Goal: Information Seeking & Learning: Learn about a topic

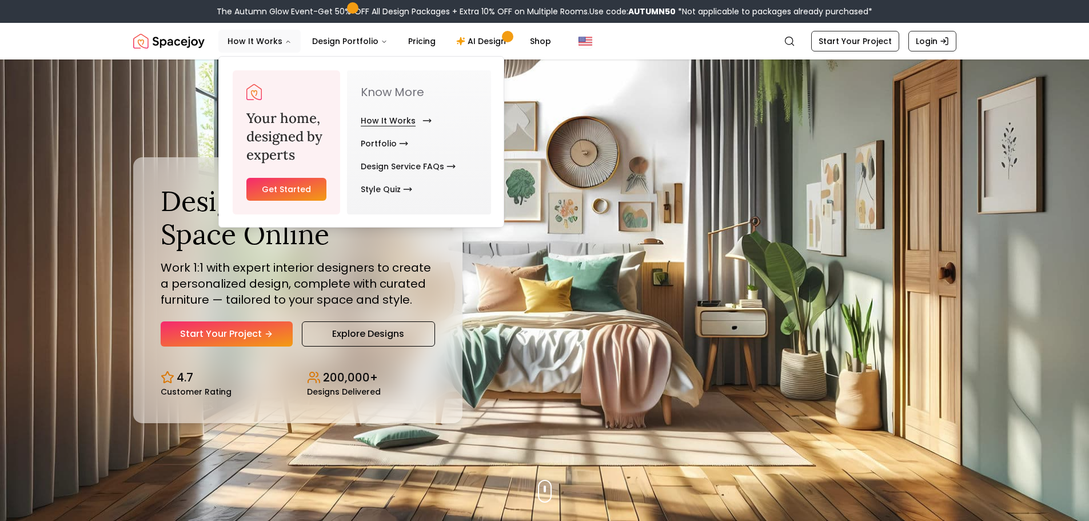
click at [376, 120] on link "How It Works" at bounding box center [394, 120] width 66 height 23
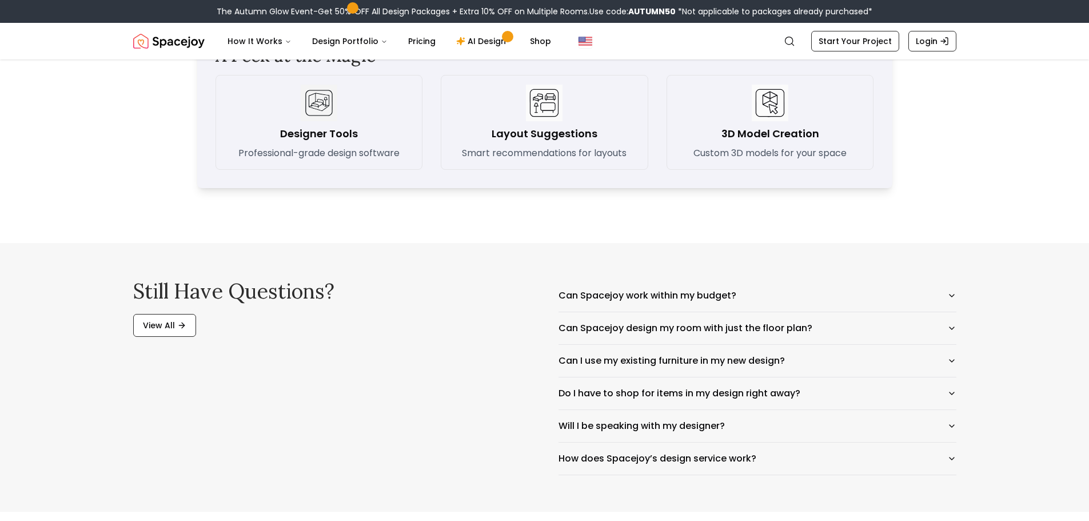
scroll to position [1715, 0]
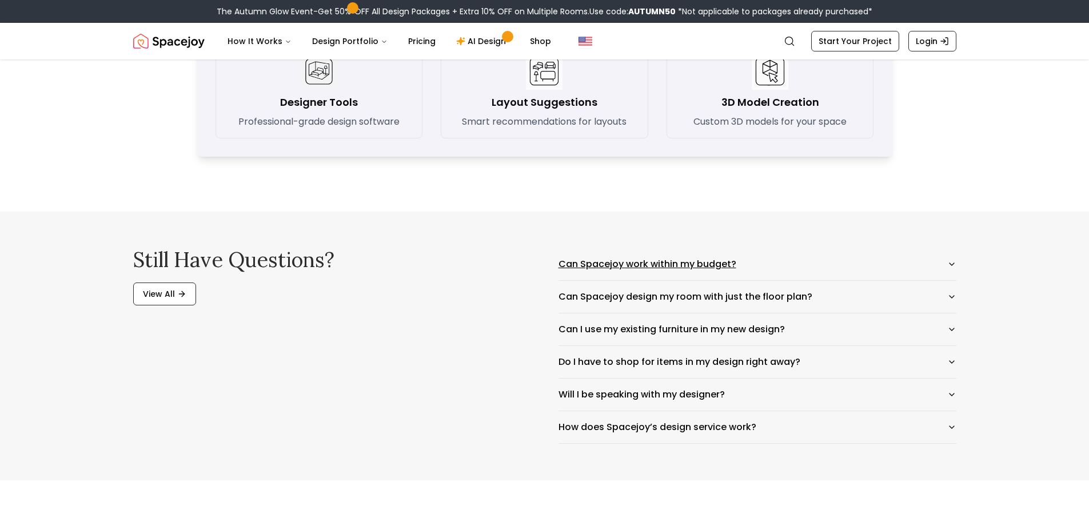
click at [577, 262] on button "Can Spacejoy work within my budget?" at bounding box center [758, 264] width 398 height 32
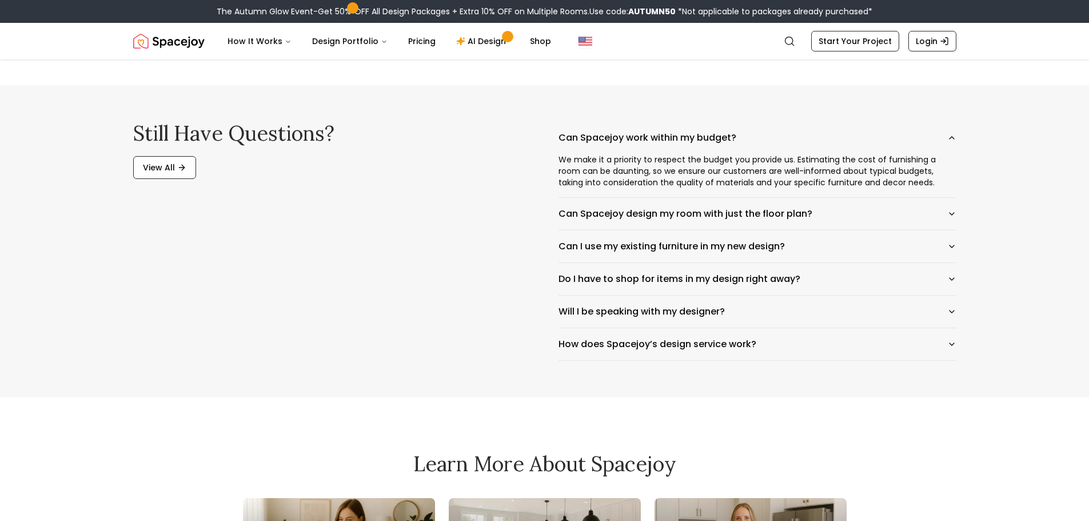
scroll to position [1887, 0]
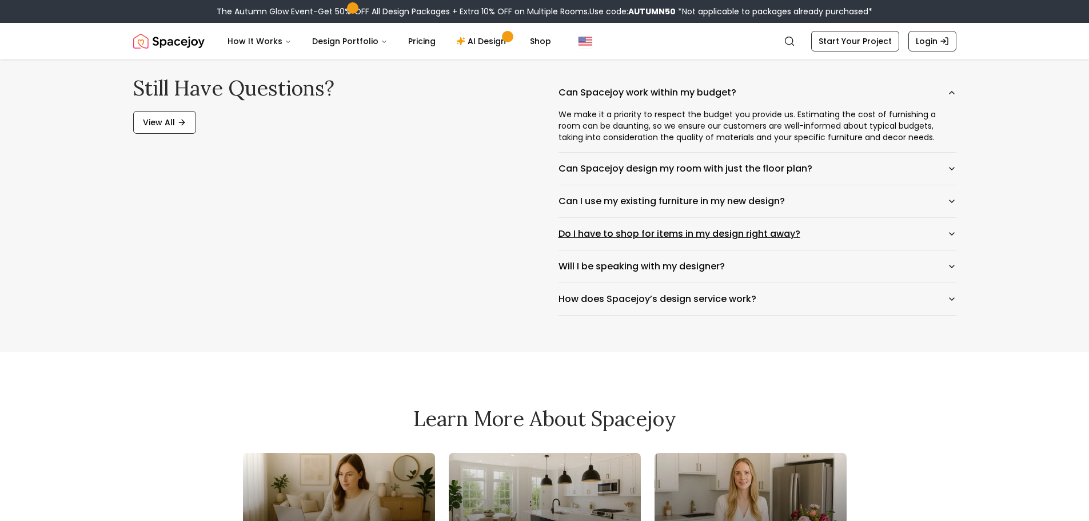
click at [592, 232] on button "Do I have to shop for items in my design right away?" at bounding box center [758, 234] width 398 height 32
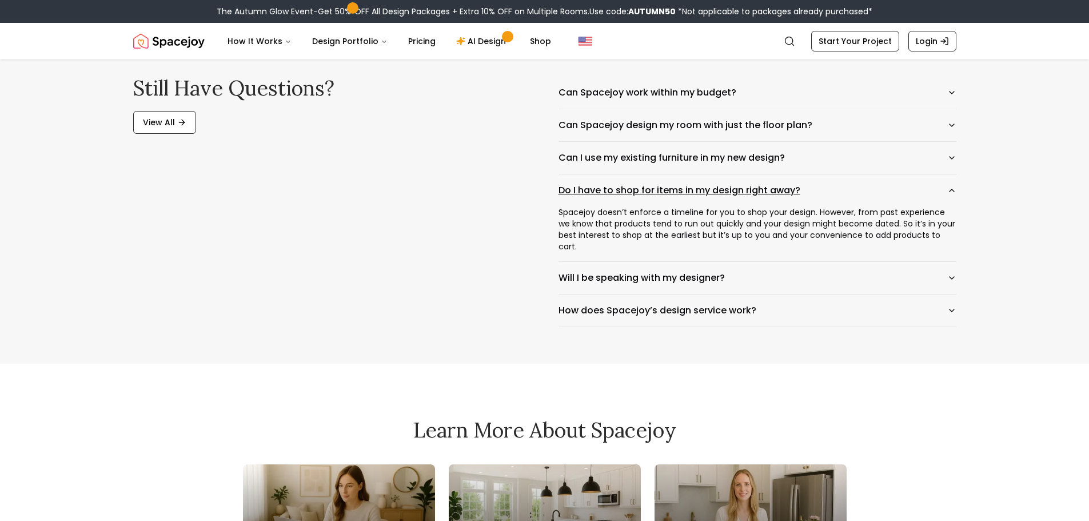
click at [628, 193] on button "Do I have to shop for items in my design right away?" at bounding box center [758, 190] width 398 height 32
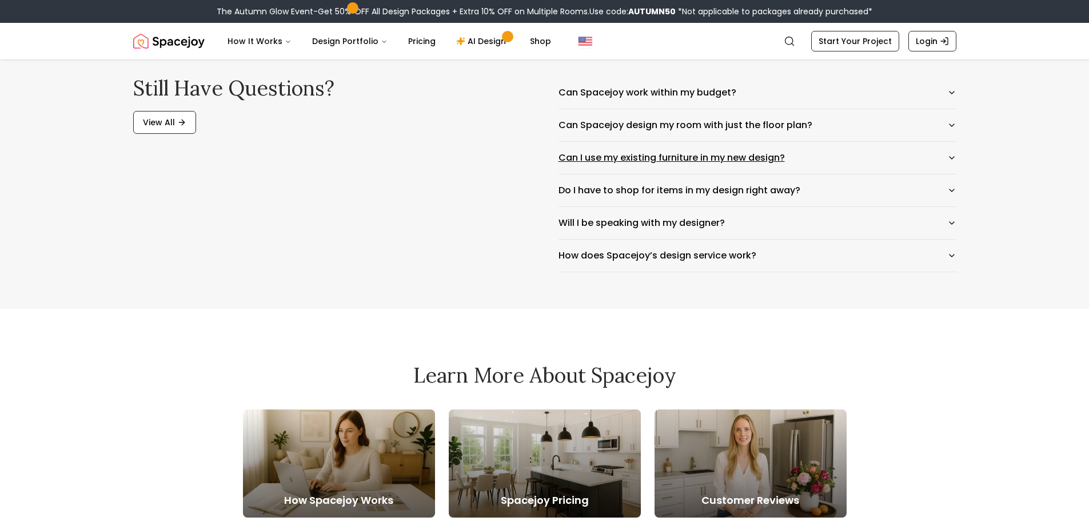
click at [631, 162] on button "Can I use my existing furniture in my new design?" at bounding box center [758, 158] width 398 height 32
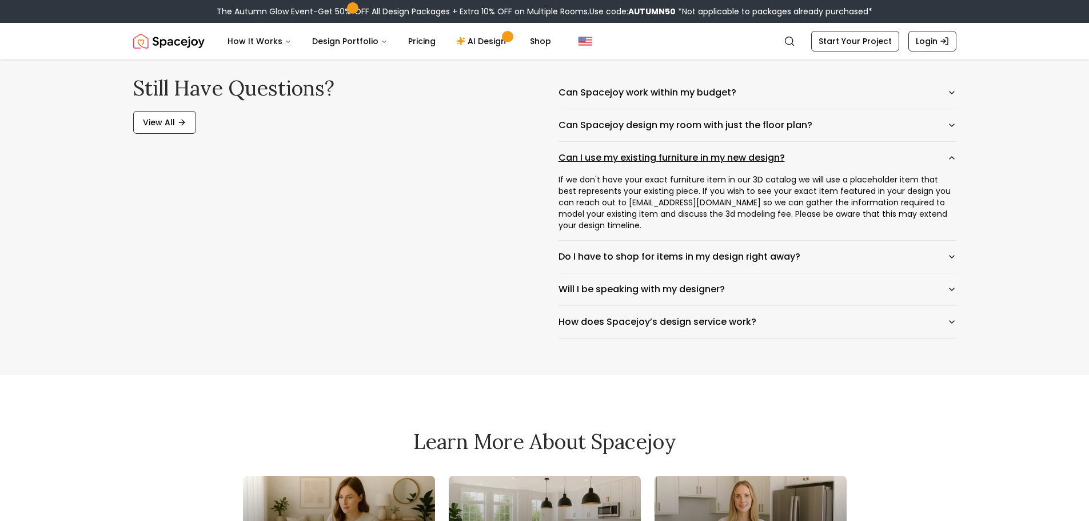
click at [631, 161] on button "Can I use my existing furniture in my new design?" at bounding box center [758, 158] width 398 height 32
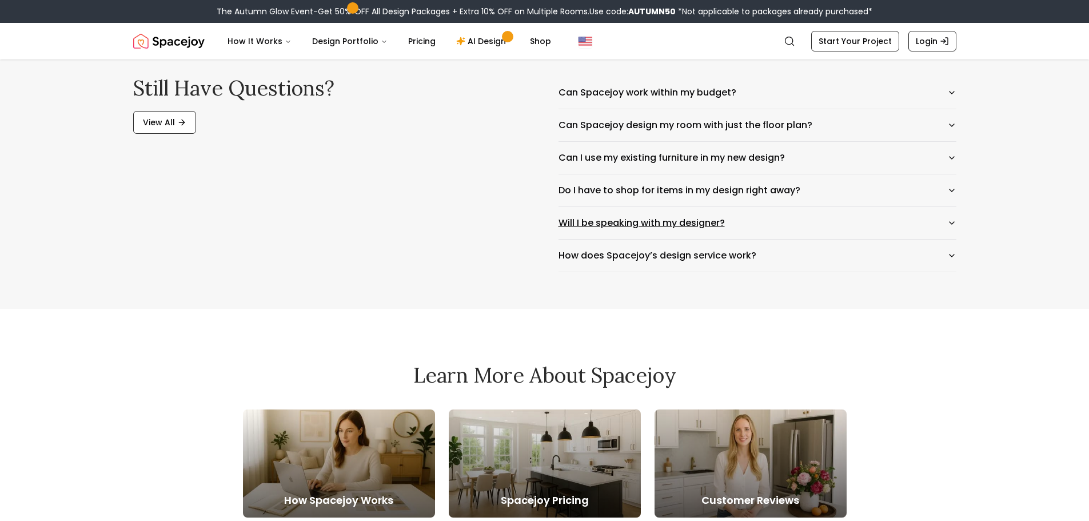
click at [613, 222] on button "Will I be speaking with my designer?" at bounding box center [758, 223] width 398 height 32
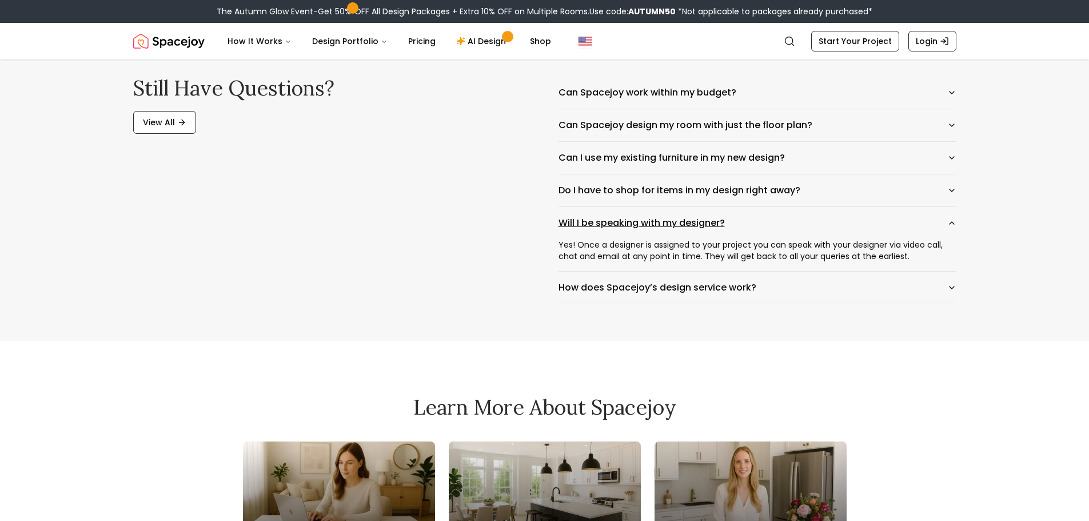
click at [613, 222] on button "Will I be speaking with my designer?" at bounding box center [758, 223] width 398 height 32
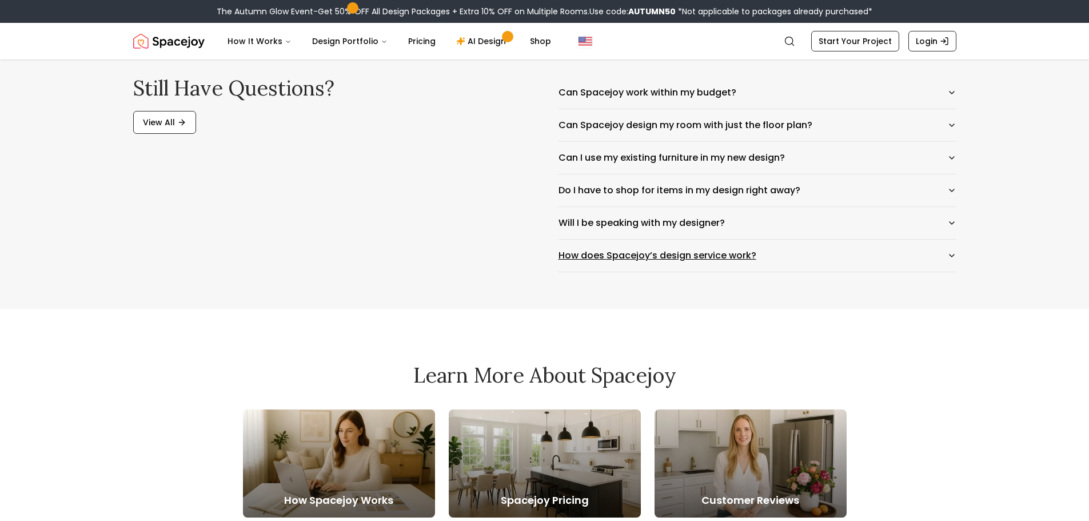
click at [619, 256] on button "How does Spacejoy’s design service work?" at bounding box center [758, 256] width 398 height 32
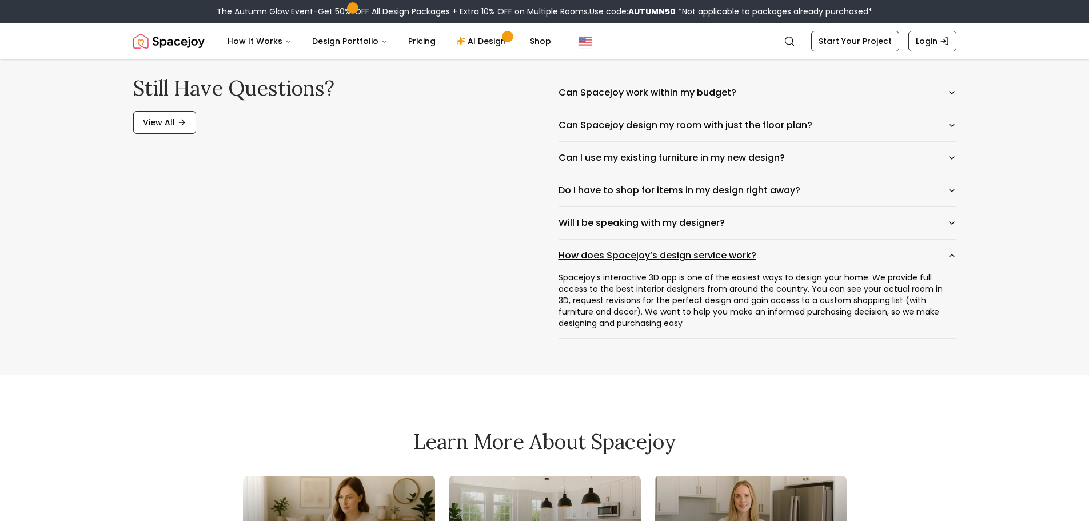
click at [618, 256] on button "How does Spacejoy’s design service work?" at bounding box center [758, 256] width 398 height 32
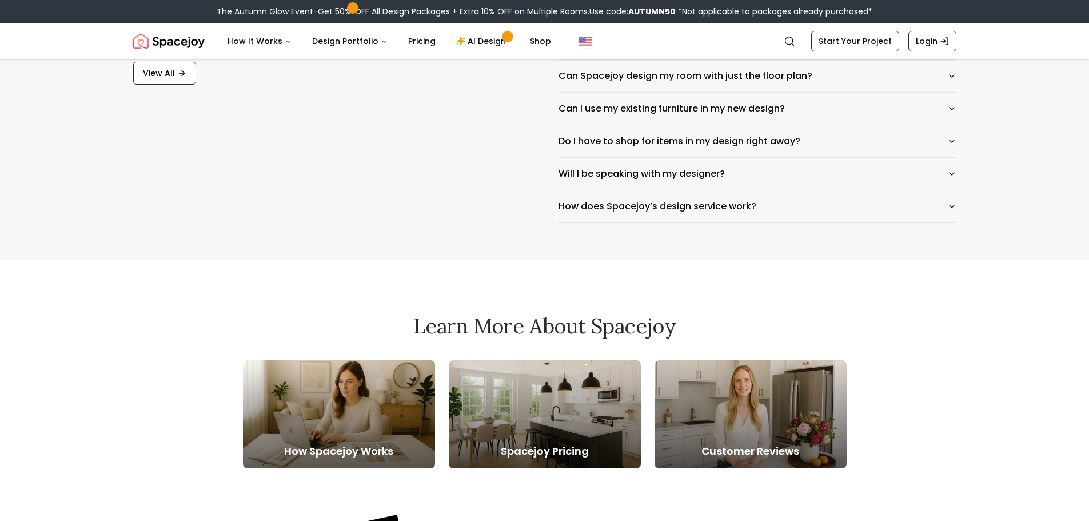
scroll to position [2116, 0]
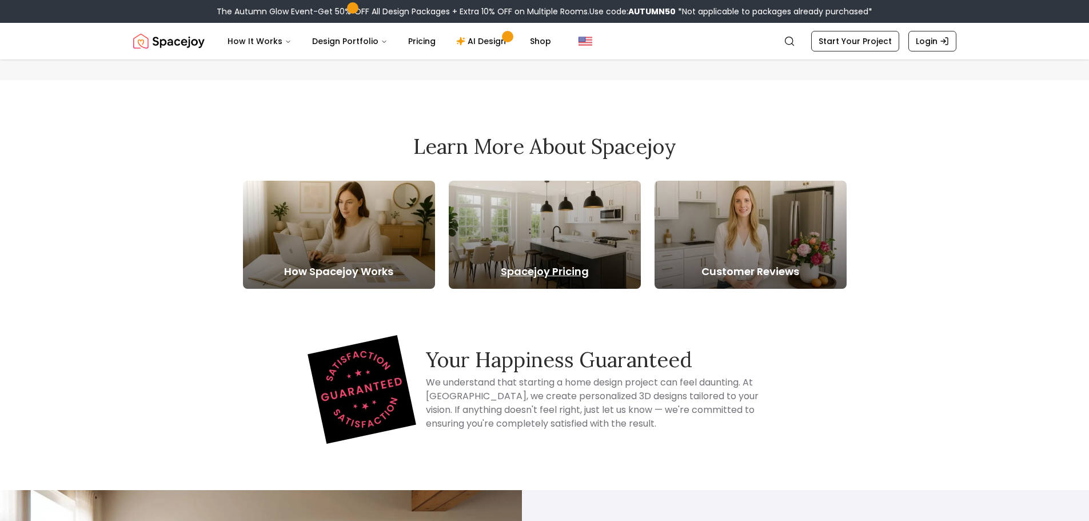
click at [548, 270] on h5 "Spacejoy Pricing" at bounding box center [545, 272] width 192 height 16
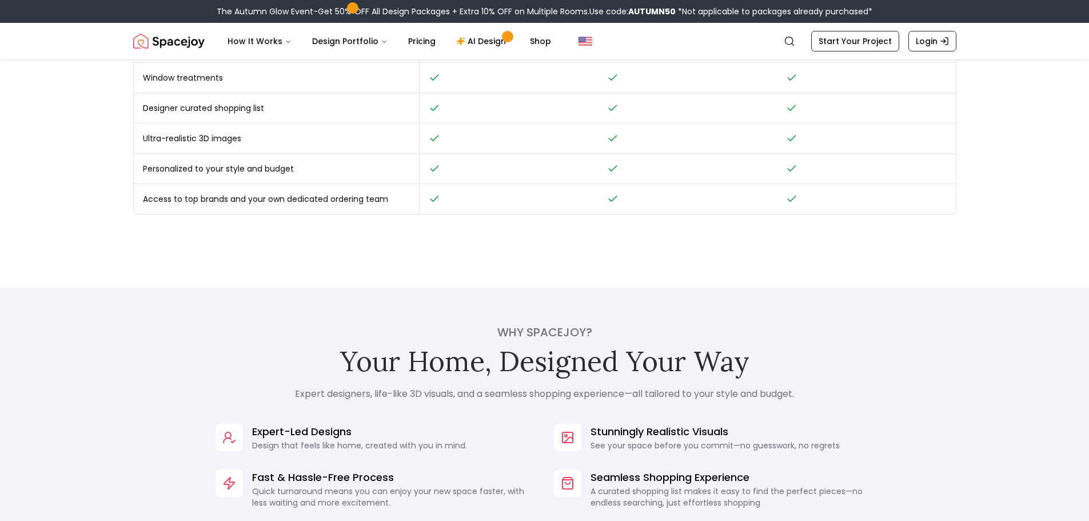
scroll to position [801, 0]
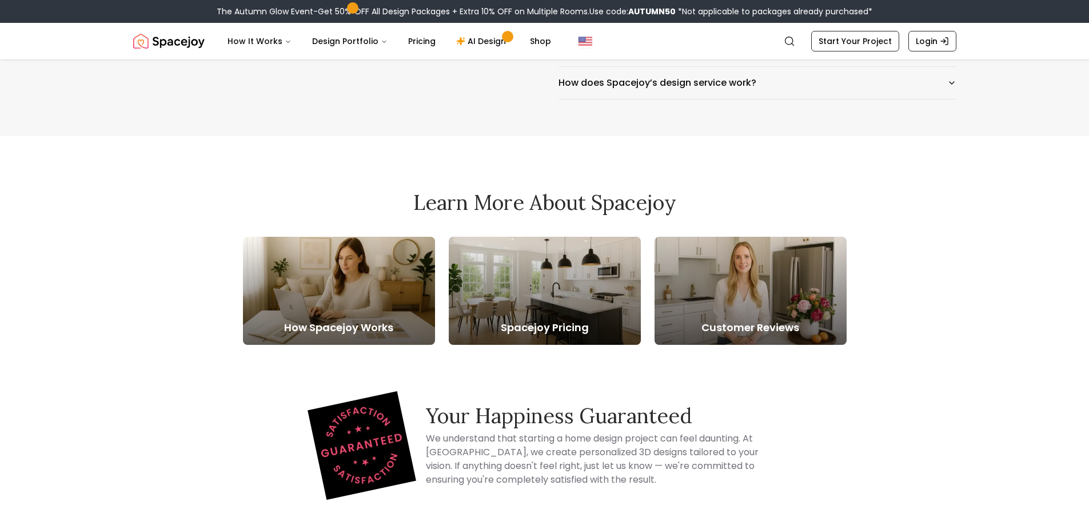
scroll to position [2116, 0]
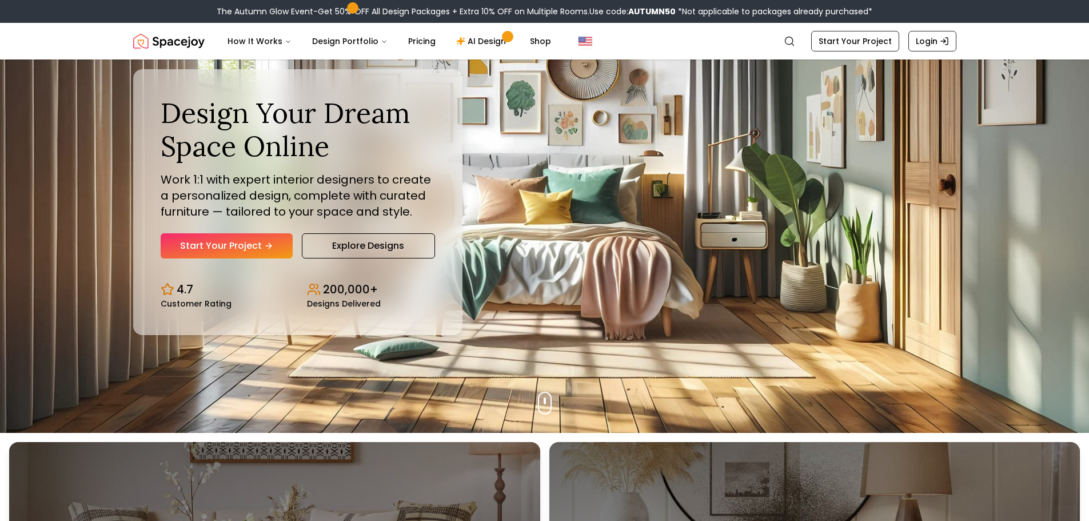
scroll to position [31, 0]
